Goal: Navigation & Orientation: Understand site structure

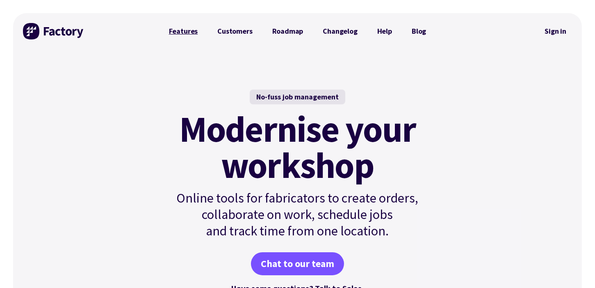
click at [180, 29] on link "Features" at bounding box center [183, 31] width 49 height 16
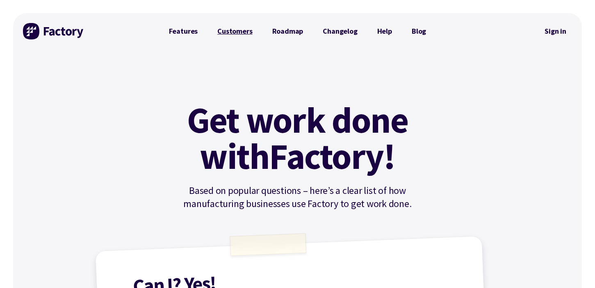
click at [243, 29] on link "Customers" at bounding box center [235, 31] width 55 height 16
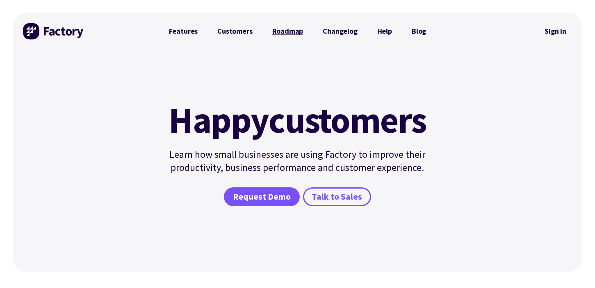
click at [282, 30] on link "Roadmap" at bounding box center [288, 31] width 51 height 16
